Goal: Task Accomplishment & Management: Use online tool/utility

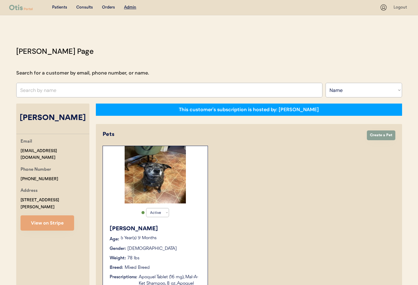
select select ""Name""
select select "true"
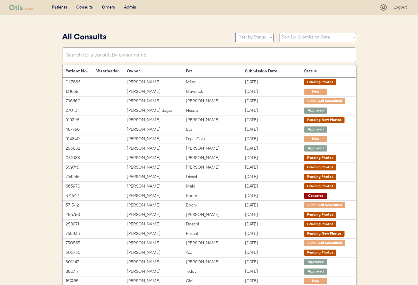
click at [128, 7] on div "Admin" at bounding box center [130, 8] width 12 height 6
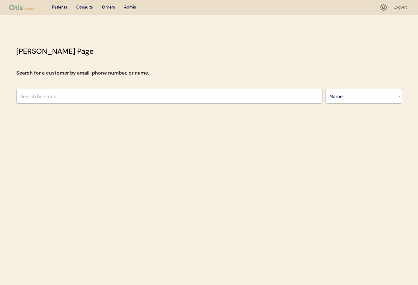
select select ""Name""
click at [72, 98] on input "text" at bounding box center [169, 96] width 306 height 15
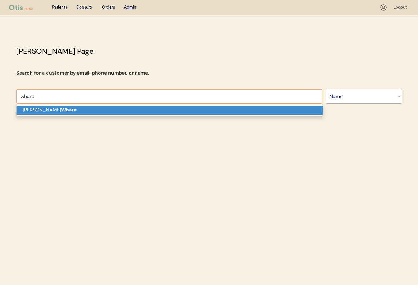
click at [75, 109] on p "Kasey Whare" at bounding box center [170, 110] width 306 height 9
type input "[PERSON_NAME]"
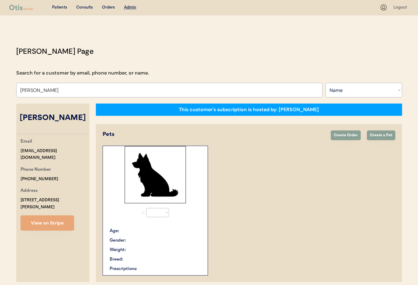
select select "true"
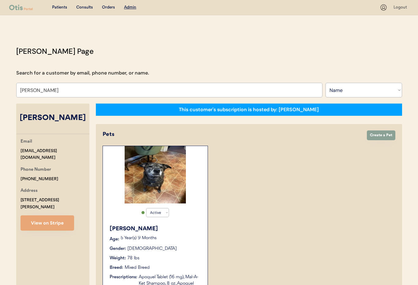
type input "[PERSON_NAME]"
click at [86, 9] on div "Consults" at bounding box center [84, 8] width 17 height 6
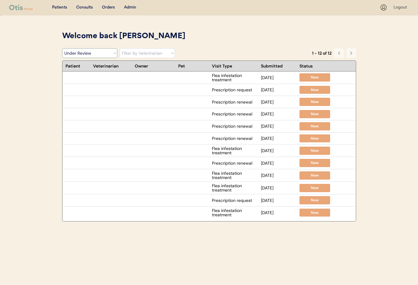
click at [108, 55] on select "Filter by Status Pending Photos Under Review Pending Video Call Video Call Sche…" at bounding box center [89, 53] width 55 height 10
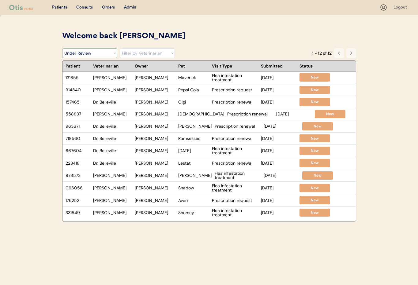
select select ""pending_new_photos""
click at [62, 48] on select "Filter by Status Pending Photos Under Review Pending Video Call Video Call Sche…" at bounding box center [89, 53] width 55 height 10
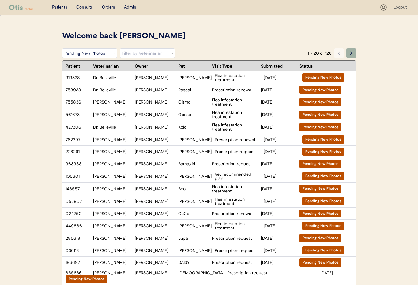
click at [353, 54] on button at bounding box center [351, 53] width 10 height 10
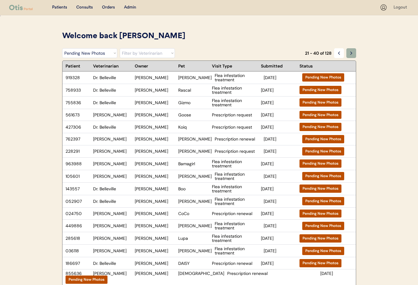
click at [353, 54] on button at bounding box center [351, 53] width 10 height 10
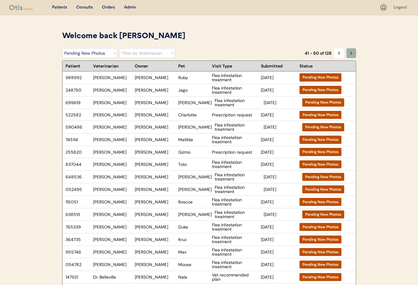
click at [353, 54] on button at bounding box center [351, 53] width 10 height 10
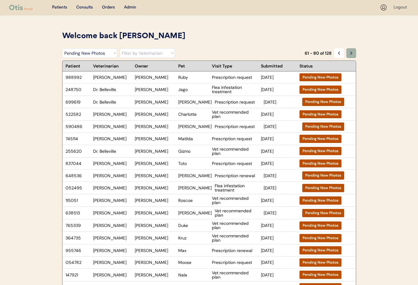
click at [353, 54] on button at bounding box center [351, 53] width 10 height 10
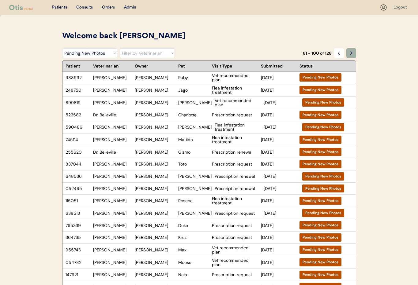
click at [353, 54] on button at bounding box center [351, 53] width 10 height 10
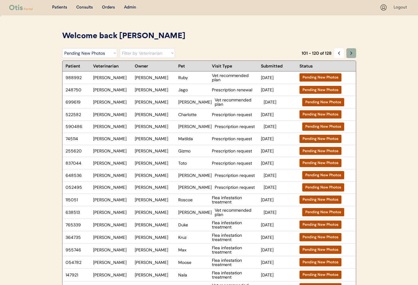
click at [353, 54] on button at bounding box center [351, 53] width 10 height 10
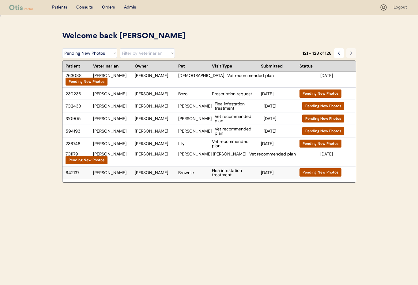
click at [160, 171] on div "Richard Ryland" at bounding box center [155, 173] width 40 height 4
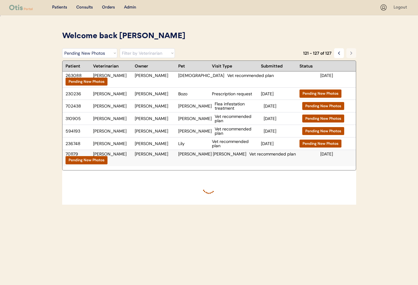
scroll to position [2, 0]
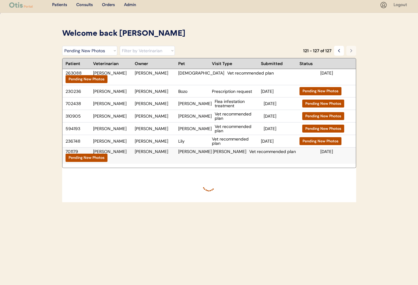
click at [166, 153] on div "701179 Dr. Warren Leon Garmon Lou Lou Vet recommended plan Aug 23, 2024 Pending…" at bounding box center [208, 156] width 293 height 16
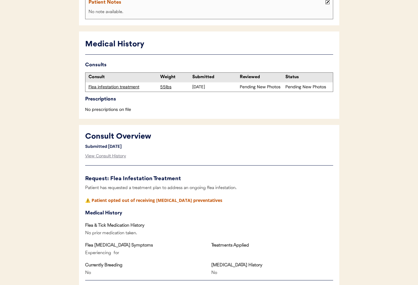
scroll to position [188, 0]
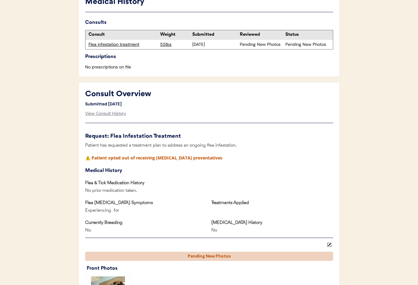
click at [118, 46] on div "Flea infestation treatment" at bounding box center [122, 45] width 69 height 6
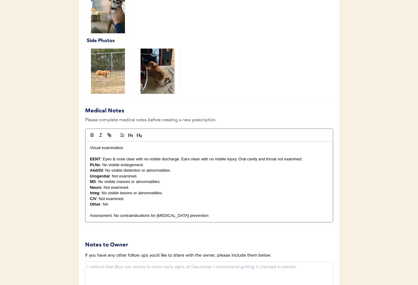
scroll to position [625, 0]
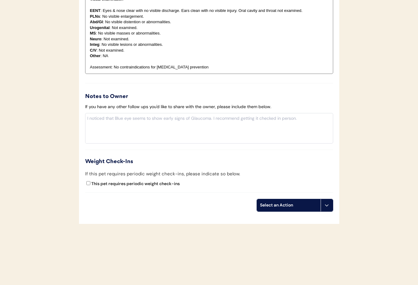
click at [329, 206] on button at bounding box center [326, 205] width 12 height 12
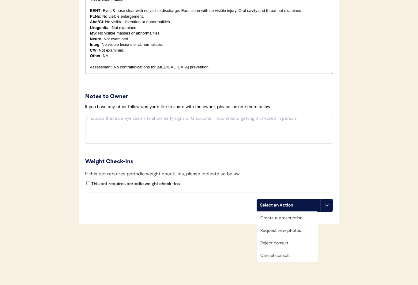
click at [297, 260] on div "Cancel consult" at bounding box center [287, 256] width 61 height 13
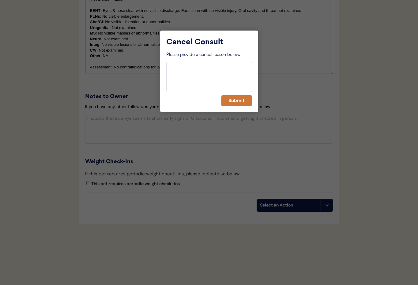
click at [227, 97] on button "Submit" at bounding box center [236, 100] width 31 height 11
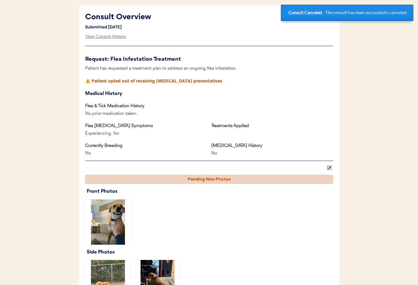
scroll to position [0, 0]
